Goal: Information Seeking & Learning: Understand process/instructions

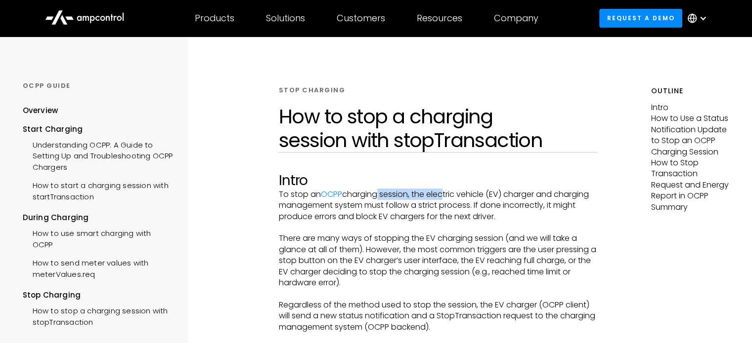
drag, startPoint x: 375, startPoint y: 192, endPoint x: 529, endPoint y: 199, distance: 154.3
click at [526, 199] on p "To stop an OCPP charging session, the electric vehicle (EV) charger and chargin…" at bounding box center [438, 205] width 319 height 33
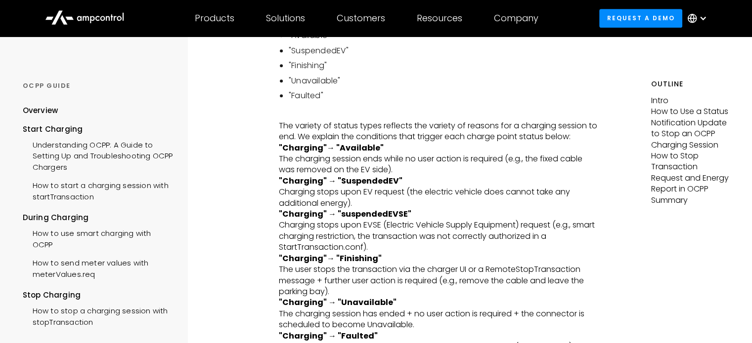
scroll to position [593, 0]
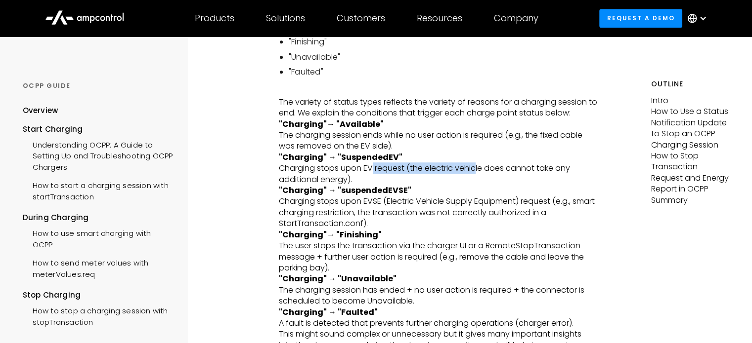
drag, startPoint x: 373, startPoint y: 167, endPoint x: 478, endPoint y: 167, distance: 105.3
click at [478, 167] on p ""Charging" → "SuspendedEV" ‍ Charging stops upon EV request (the electric vehic…" at bounding box center [438, 168] width 319 height 33
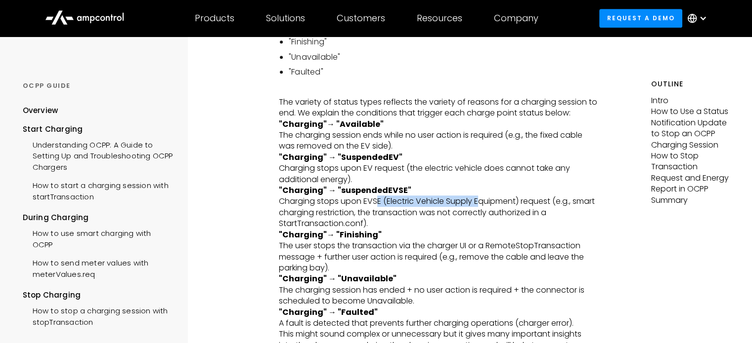
drag, startPoint x: 378, startPoint y: 200, endPoint x: 482, endPoint y: 200, distance: 104.3
click at [482, 200] on p ""Charging" → "suspendedEVSE" Charging stops upon EVSE (Electric Vehicle Supply …" at bounding box center [438, 207] width 319 height 44
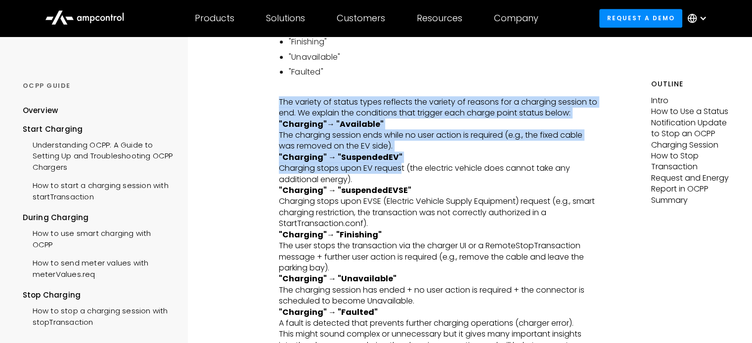
drag, startPoint x: 270, startPoint y: 102, endPoint x: 401, endPoint y: 172, distance: 148.6
click at [401, 172] on p ""Charging" → "SuspendedEV" ‍ Charging stops upon EV request (the electric vehic…" at bounding box center [438, 168] width 319 height 33
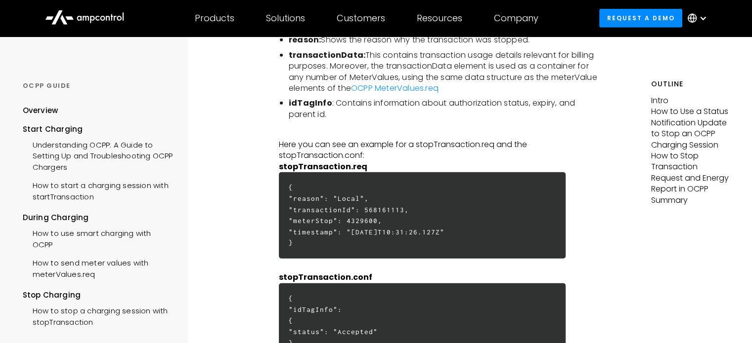
scroll to position [2916, 0]
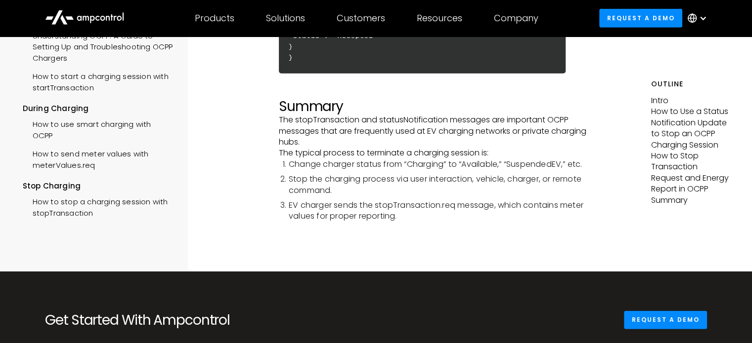
drag, startPoint x: 317, startPoint y: 79, endPoint x: 298, endPoint y: 87, distance: 21.0
